Goal: Find specific page/section: Find specific page/section

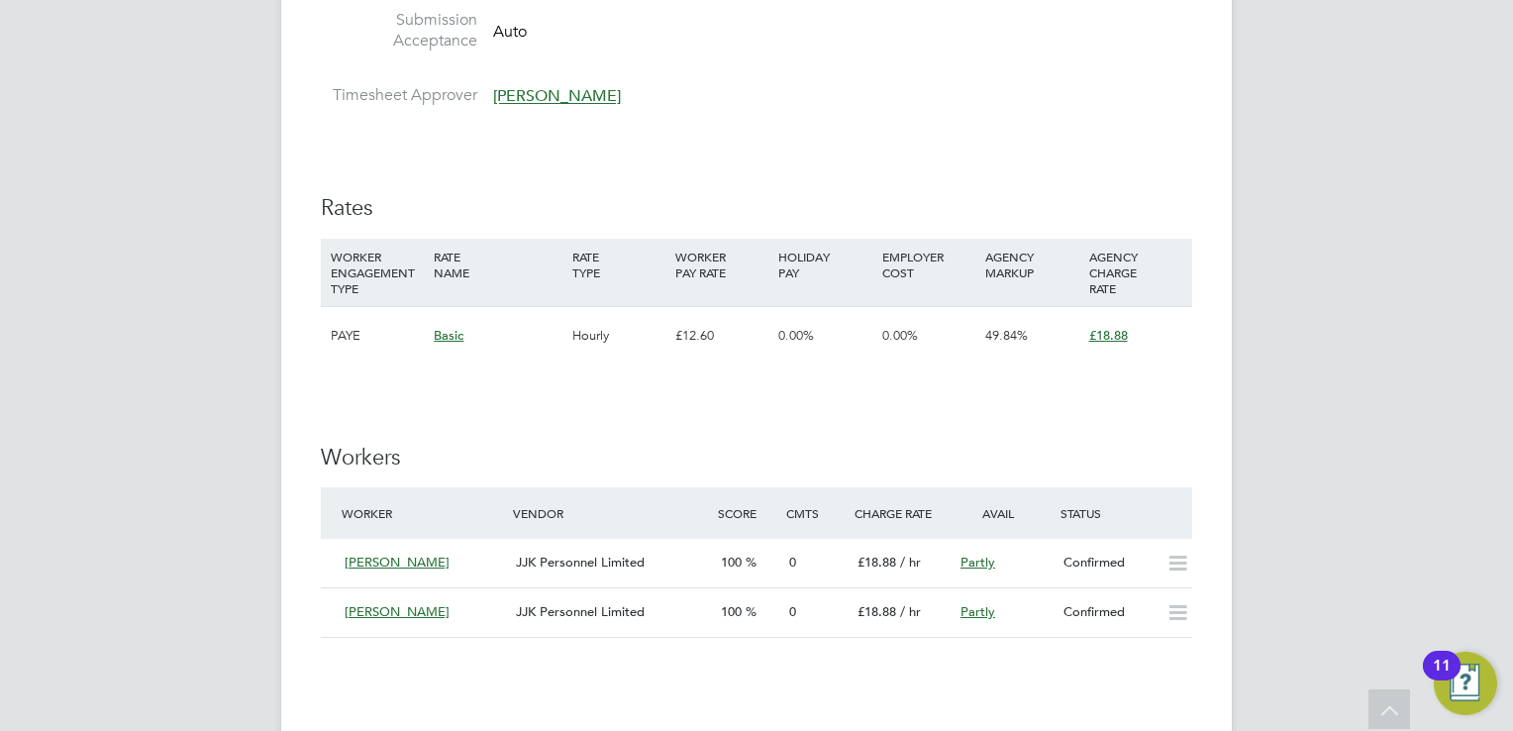
click at [919, 379] on div "IR35 Determination IR35 Status Inside IR35 Status Determination Statement Role_…" at bounding box center [756, 387] width 871 height 2230
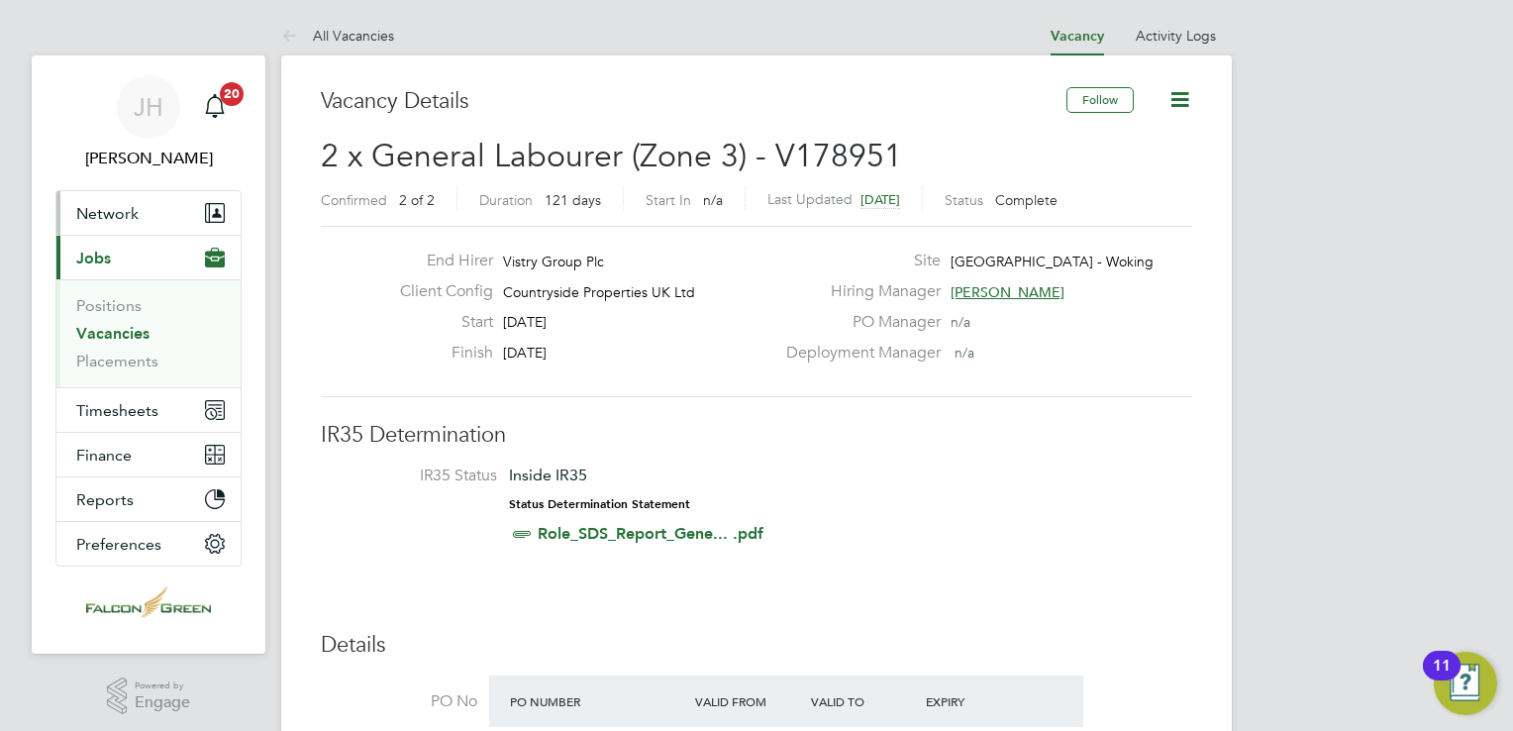
click at [95, 211] on span "Network" at bounding box center [107, 213] width 62 height 19
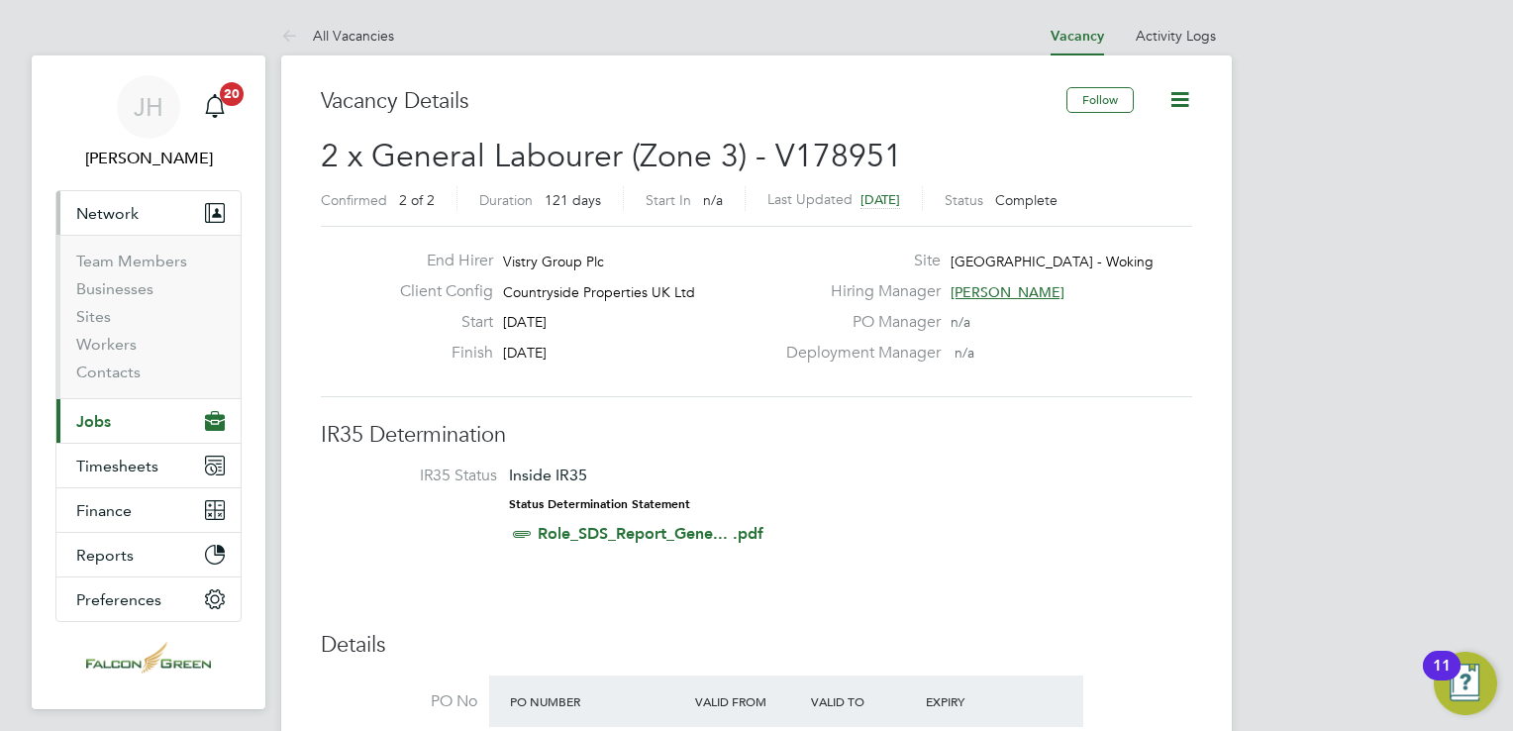
click at [118, 418] on button "Current page: Jobs" at bounding box center [148, 421] width 184 height 44
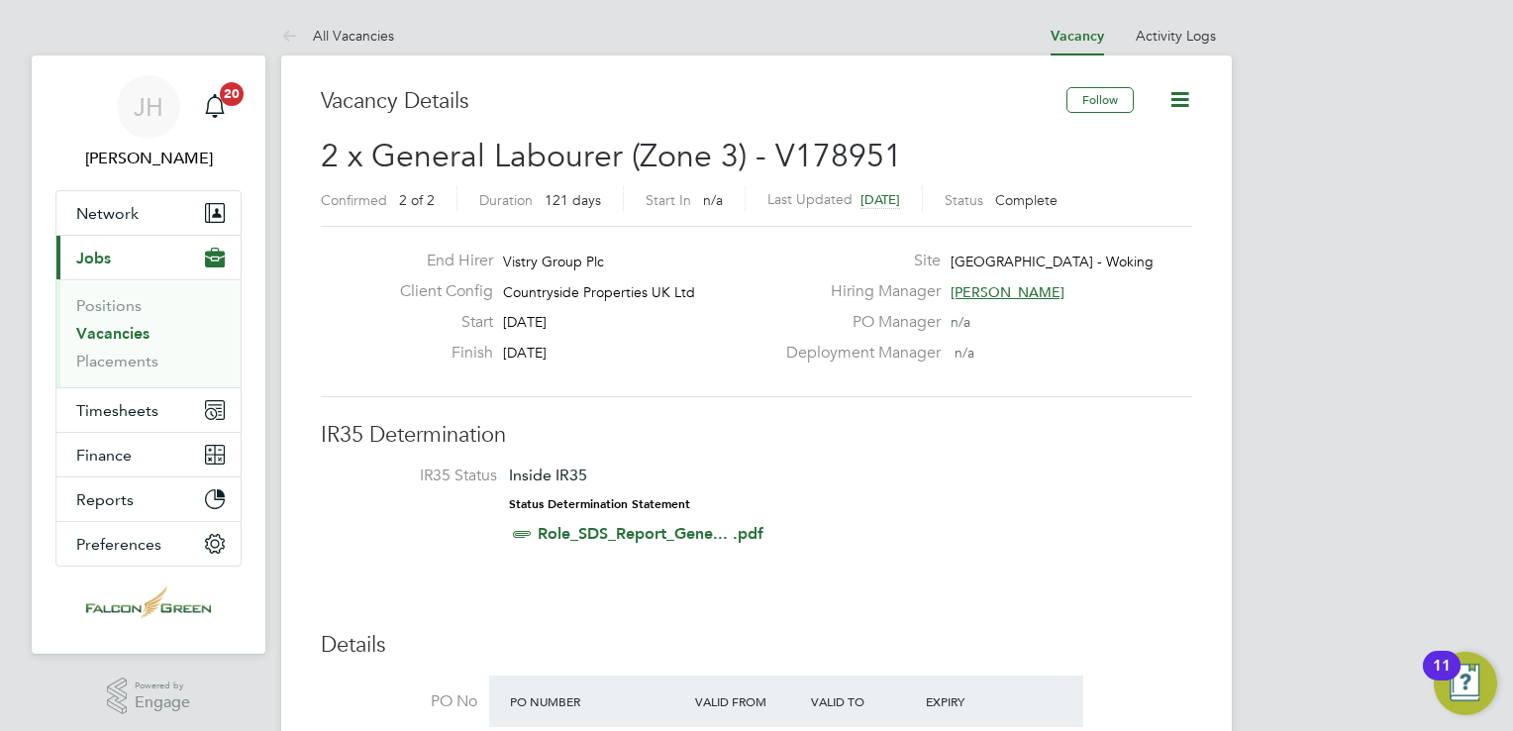
click at [96, 330] on link "Vacancies" at bounding box center [112, 333] width 73 height 19
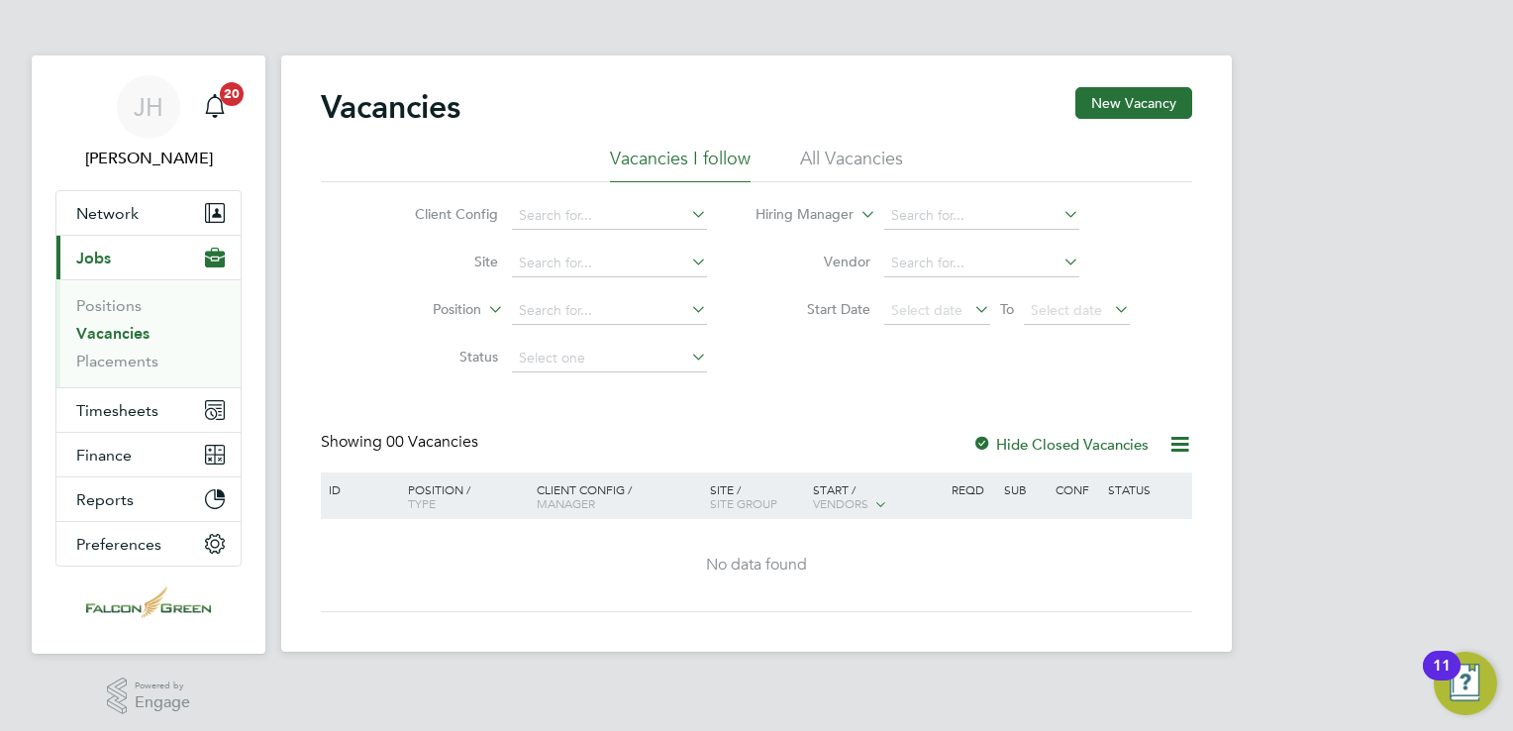
click at [878, 446] on div "Showing 00 Vacancies Hide Closed Vacancies" at bounding box center [756, 452] width 871 height 41
